Goal: Task Accomplishment & Management: Use online tool/utility

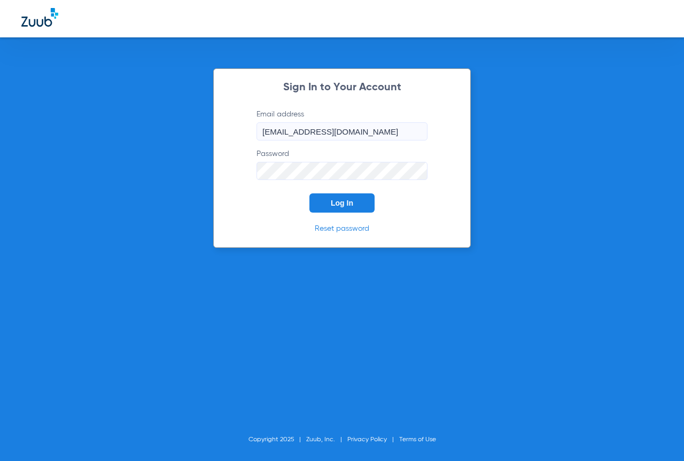
click at [360, 208] on button "Log In" at bounding box center [342, 203] width 65 height 19
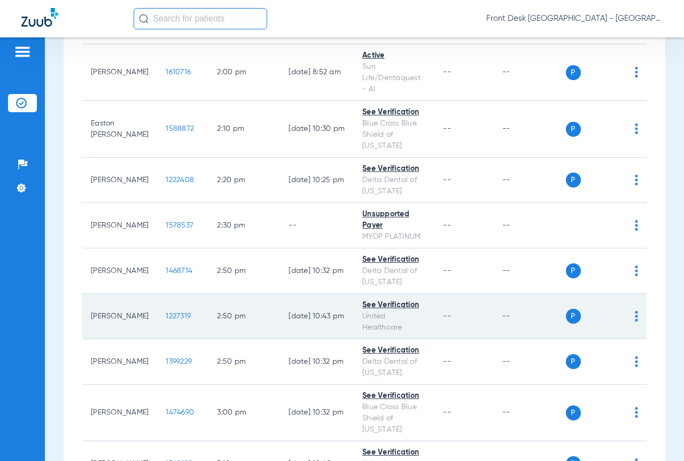
scroll to position [2085, 0]
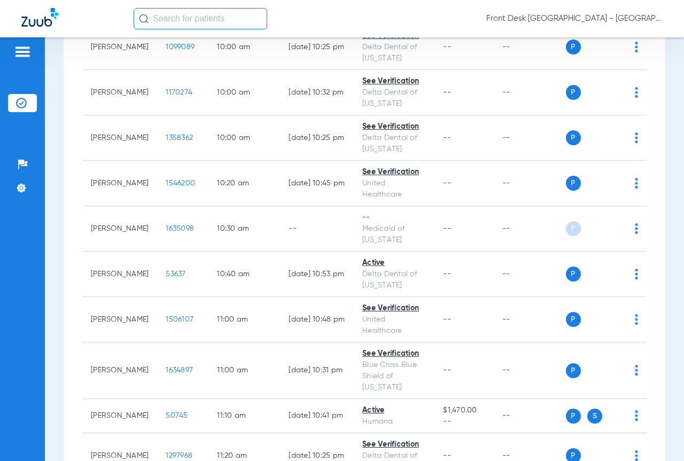
scroll to position [1230, 0]
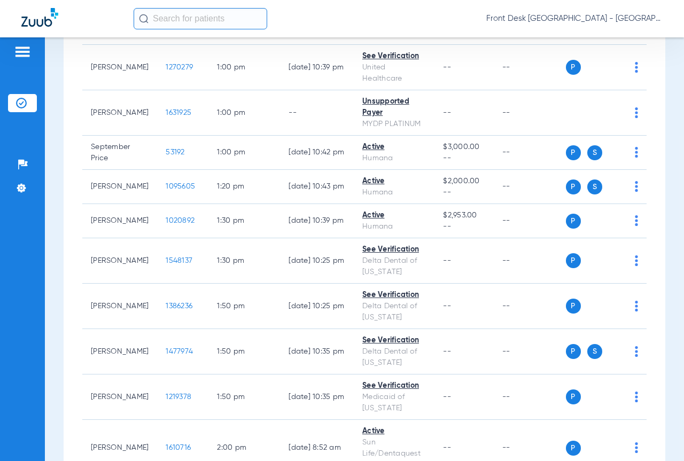
scroll to position [2498, 0]
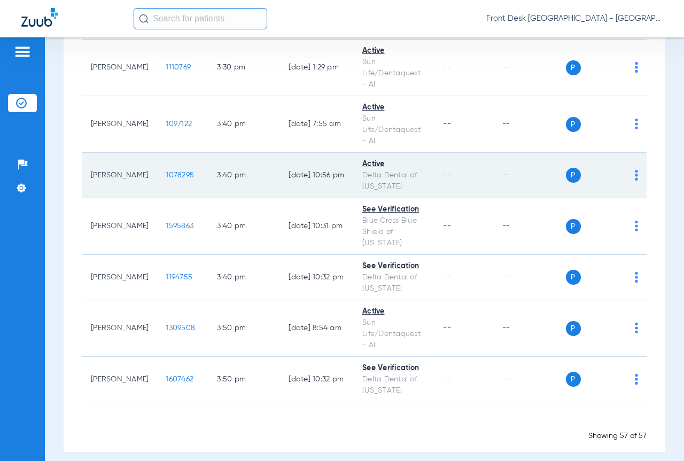
scroll to position [2612, 0]
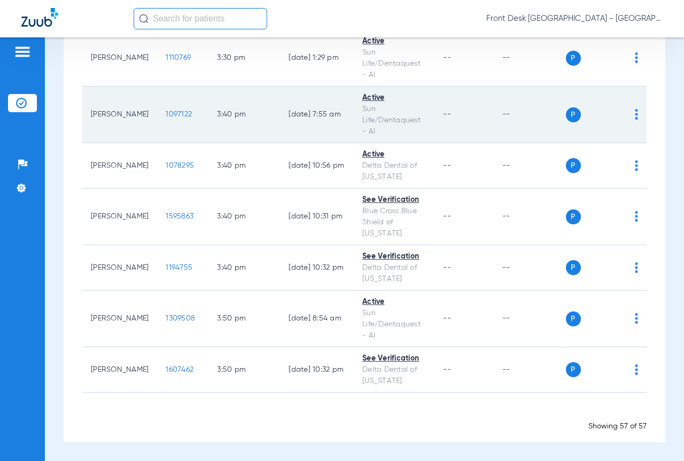
click at [166, 116] on span "1097122" at bounding box center [179, 114] width 26 height 7
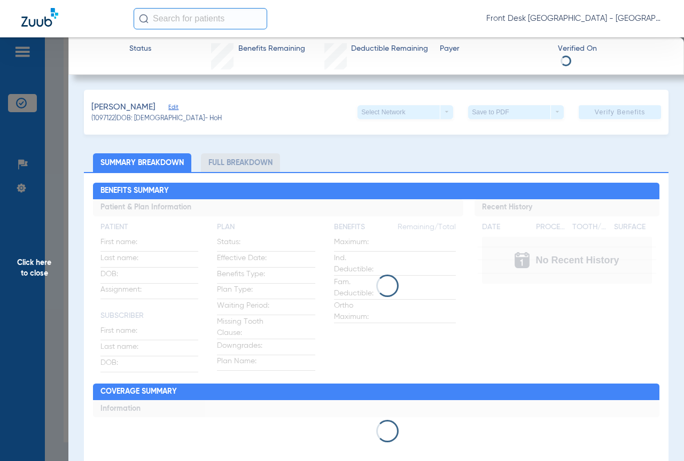
click at [38, 265] on span "Click here to close" at bounding box center [34, 267] width 68 height 461
